Goal: Task Accomplishment & Management: Complete application form

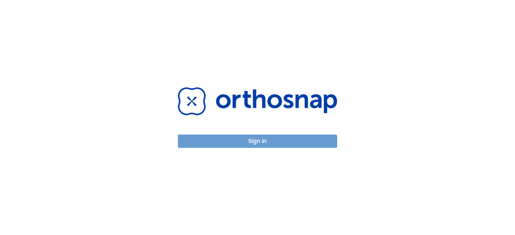
click at [244, 137] on button "Sign in" at bounding box center [257, 141] width 159 height 13
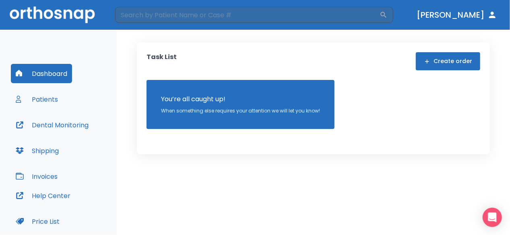
click at [456, 61] on button "Create order" at bounding box center [448, 61] width 64 height 18
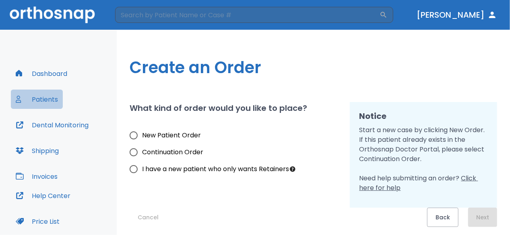
click at [47, 98] on button "Patients" at bounding box center [37, 99] width 52 height 19
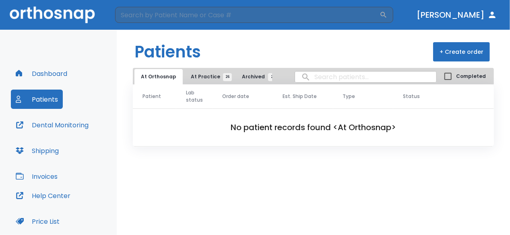
click at [215, 77] on span "At Practice 26" at bounding box center [209, 76] width 37 height 7
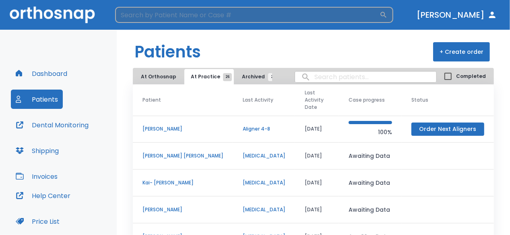
click at [180, 17] on input "search" at bounding box center [247, 15] width 264 height 16
type input "[PERSON_NAME]"
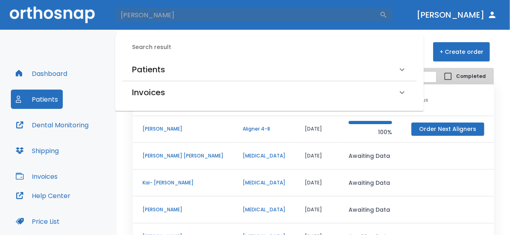
click at [161, 69] on h6 "Patients" at bounding box center [148, 69] width 33 height 13
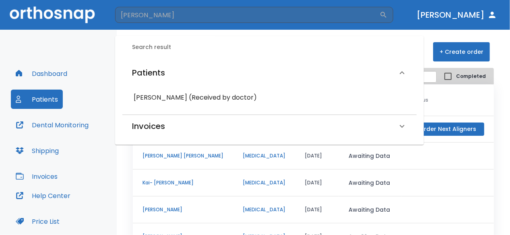
click at [176, 99] on h6 "[PERSON_NAME] (Received by doctor)" at bounding box center [270, 97] width 272 height 11
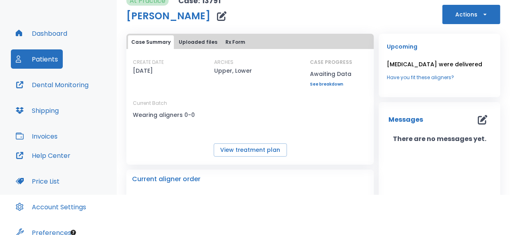
click at [450, 19] on button "Actions" at bounding box center [471, 14] width 58 height 19
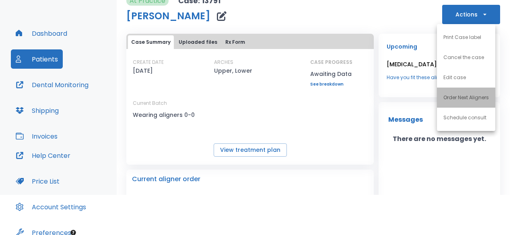
click at [455, 96] on p "Order Next Aligners" at bounding box center [466, 97] width 45 height 7
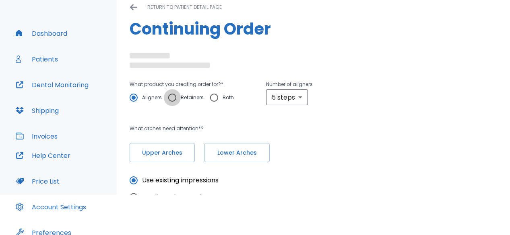
click at [172, 97] on input "Retainers" at bounding box center [172, 97] width 17 height 17
radio input "true"
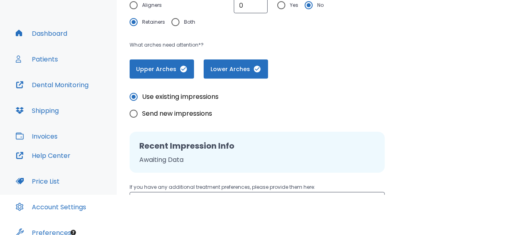
scroll to position [217, 0]
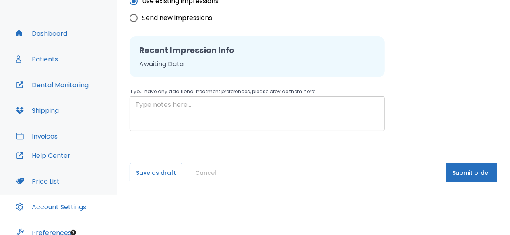
click at [223, 124] on textarea at bounding box center [257, 114] width 244 height 28
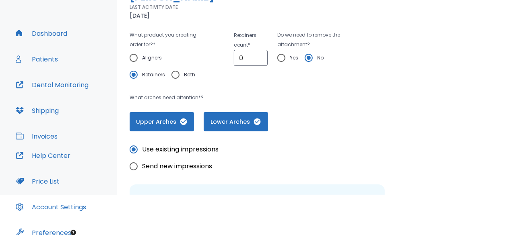
scroll to position [56, 0]
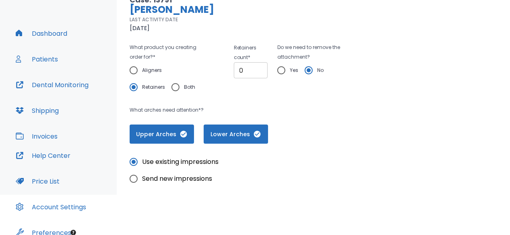
type textarea "Please fabricate upper and lower retainers for the patient"
click at [254, 70] on input "0" at bounding box center [251, 70] width 34 height 16
type input "1"
click at [260, 67] on input "1" at bounding box center [251, 70] width 34 height 16
click at [343, 116] on div "Case: 13791 [PERSON_NAME] LAST ACTIVITY DATE [DATE] What product you creating o…" at bounding box center [313, 69] width 367 height 149
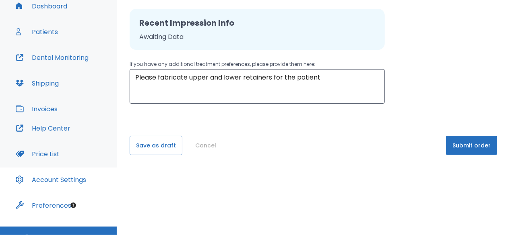
scroll to position [81, 0]
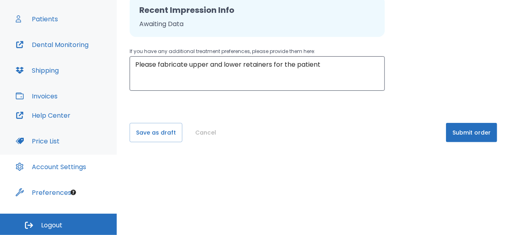
click at [464, 139] on button "Submit order" at bounding box center [471, 132] width 51 height 19
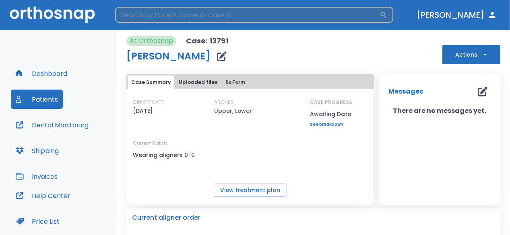
click at [190, 18] on input "search" at bounding box center [247, 15] width 264 height 16
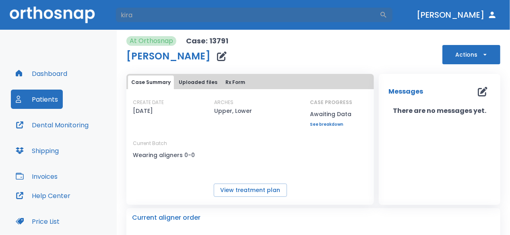
type input "kira"
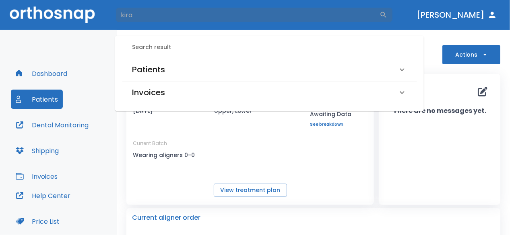
click at [168, 69] on div "Patients" at bounding box center [264, 69] width 265 height 13
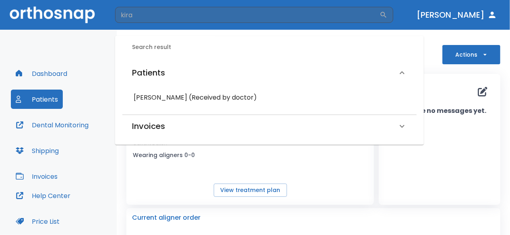
click at [169, 97] on h6 "[PERSON_NAME] (Received by doctor)" at bounding box center [270, 97] width 272 height 11
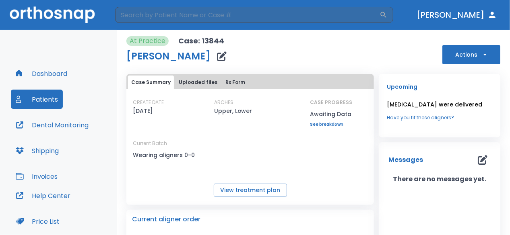
click at [452, 59] on button "Actions" at bounding box center [471, 54] width 58 height 19
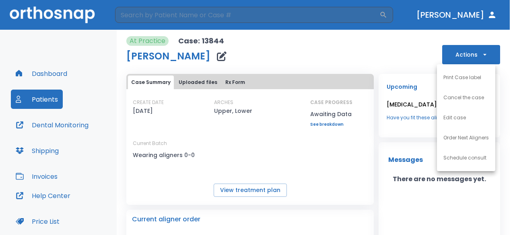
click at [451, 140] on p "Order Next Aligners" at bounding box center [466, 137] width 45 height 7
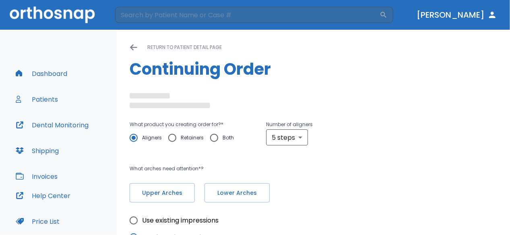
click at [175, 139] on input "Retainers" at bounding box center [172, 138] width 17 height 17
radio input "true"
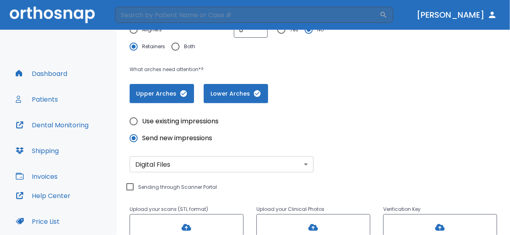
scroll to position [120, 0]
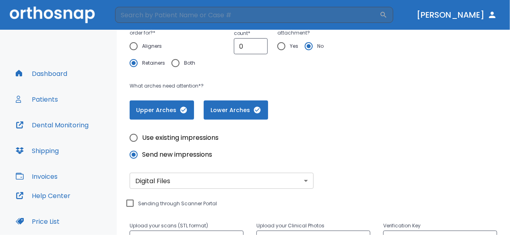
click at [156, 137] on span "Use existing impressions" at bounding box center [180, 138] width 76 height 10
click at [142, 137] on input "Use existing impressions" at bounding box center [133, 138] width 17 height 17
radio input "true"
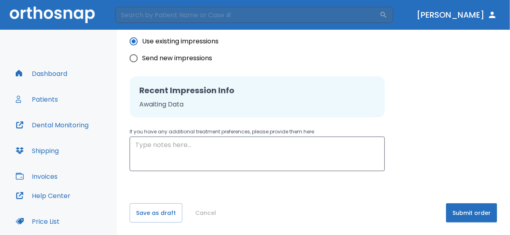
scroll to position [96, 0]
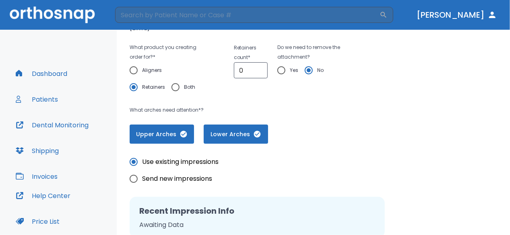
click at [193, 175] on span "Send new impressions" at bounding box center [177, 179] width 70 height 10
click at [142, 175] on input "Send new impressions" at bounding box center [133, 179] width 17 height 17
radio input "true"
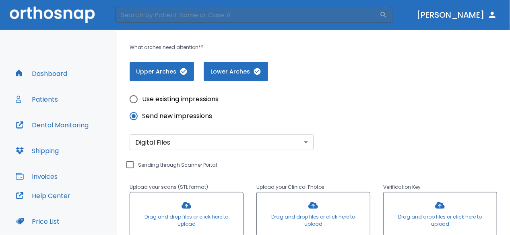
scroll to position [217, 0]
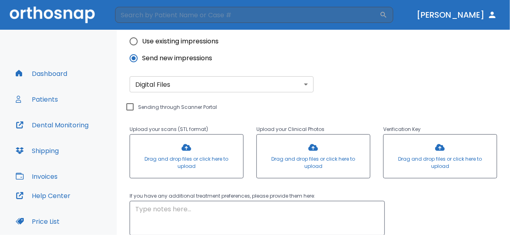
click at [190, 82] on body "​ [PERSON_NAME] Dashboard Patients Dental Monitoring Shipping Invoices Help Cen…" at bounding box center [255, 117] width 510 height 235
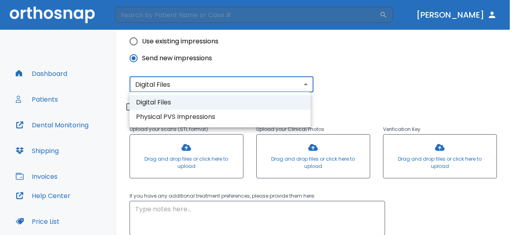
click at [151, 43] on div at bounding box center [257, 117] width 515 height 235
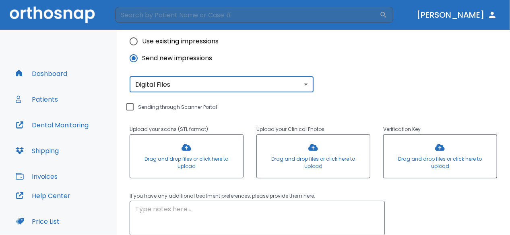
click at [141, 38] on input "Use existing impressions" at bounding box center [133, 41] width 17 height 17
radio input "true"
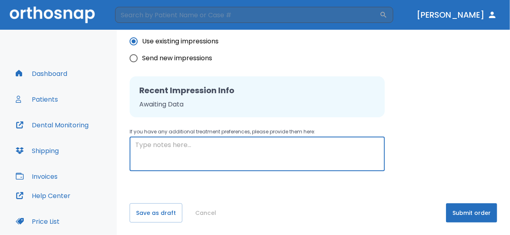
click at [190, 159] on textarea at bounding box center [257, 154] width 244 height 28
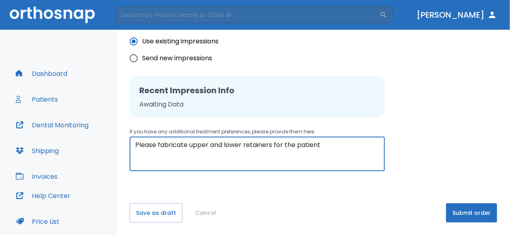
scroll to position [96, 0]
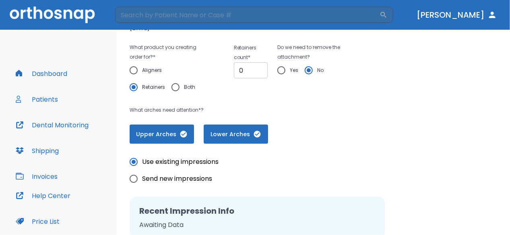
type textarea "Please fabricate upper and lower retainers for the patient"
type input "1"
click at [258, 65] on input "1" at bounding box center [251, 70] width 34 height 16
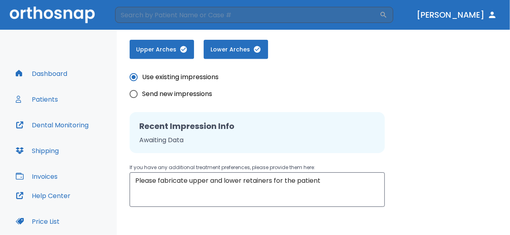
scroll to position [217, 0]
